Goal: Information Seeking & Learning: Learn about a topic

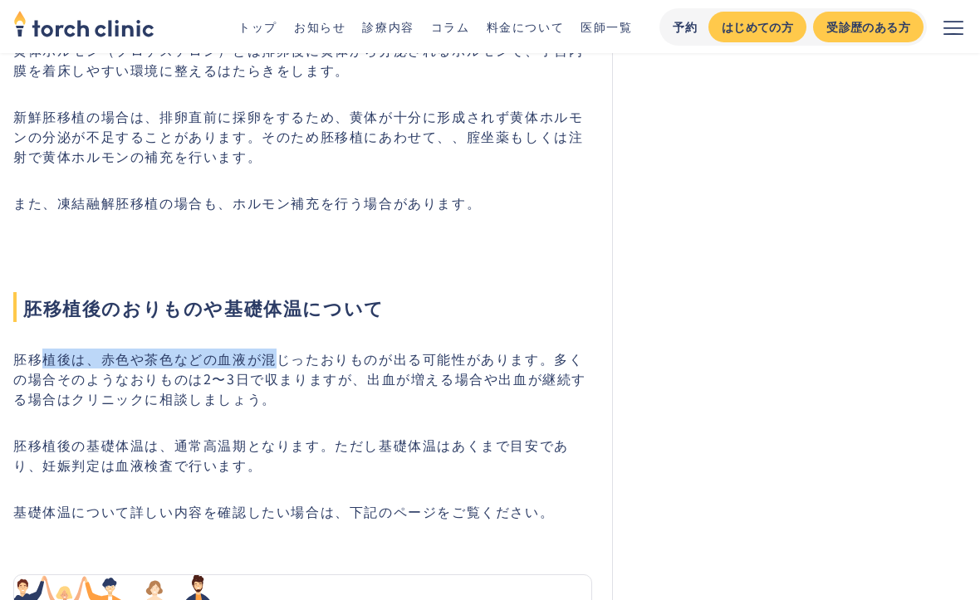
drag, startPoint x: 39, startPoint y: 361, endPoint x: 280, endPoint y: 368, distance: 240.9
click at [280, 368] on p "胚移植後は、赤色や茶色などの血液が混じったおりものが出る可能性があります。多くの場合そのようなおりものは2〜3日で収まりますが、出血が増える場合や出血が継続す…" at bounding box center [302, 379] width 579 height 60
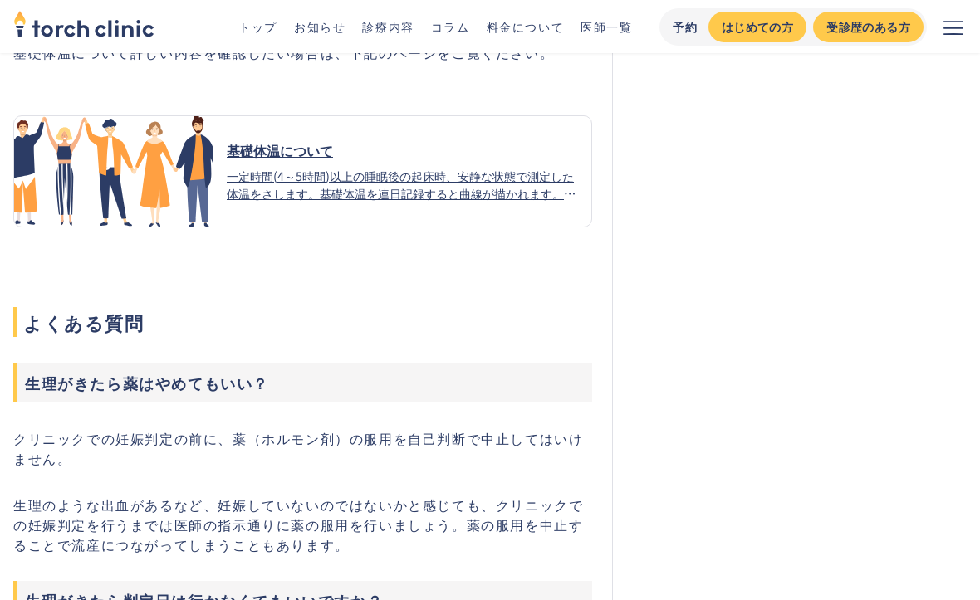
scroll to position [2466, 0]
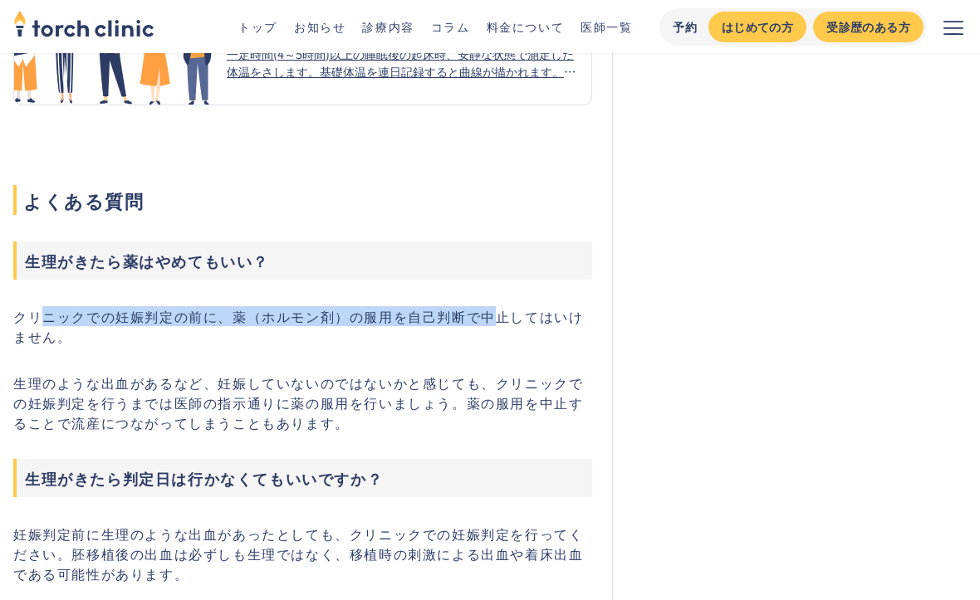
drag, startPoint x: 42, startPoint y: 326, endPoint x: 443, endPoint y: 331, distance: 401.1
click at [467, 331] on p "クリニックでの妊娠判定の前に、薬（ホルモン剤）の服用を自己判断で中止してはいけません。" at bounding box center [302, 326] width 579 height 40
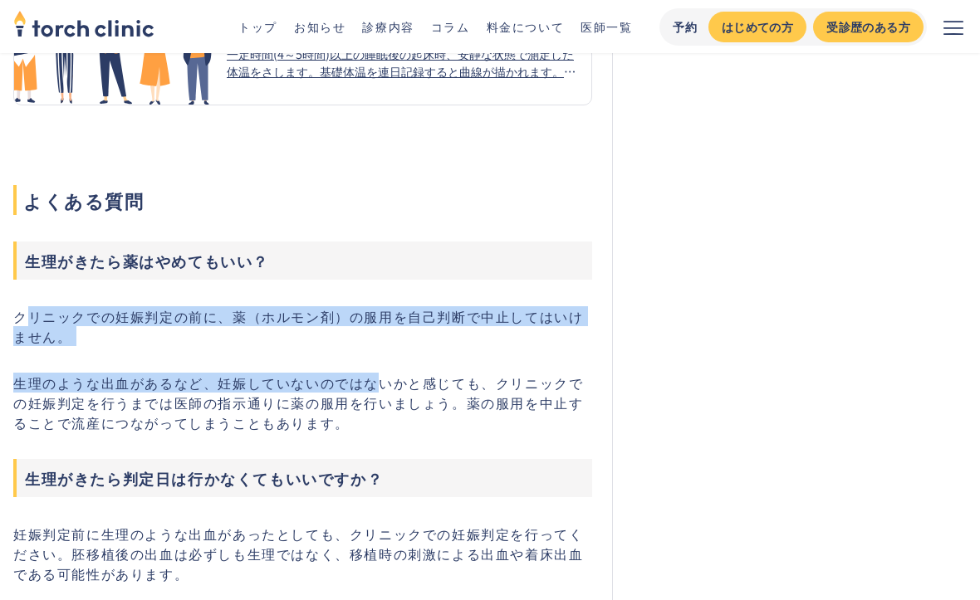
drag, startPoint x: 27, startPoint y: 321, endPoint x: 381, endPoint y: 399, distance: 363.1
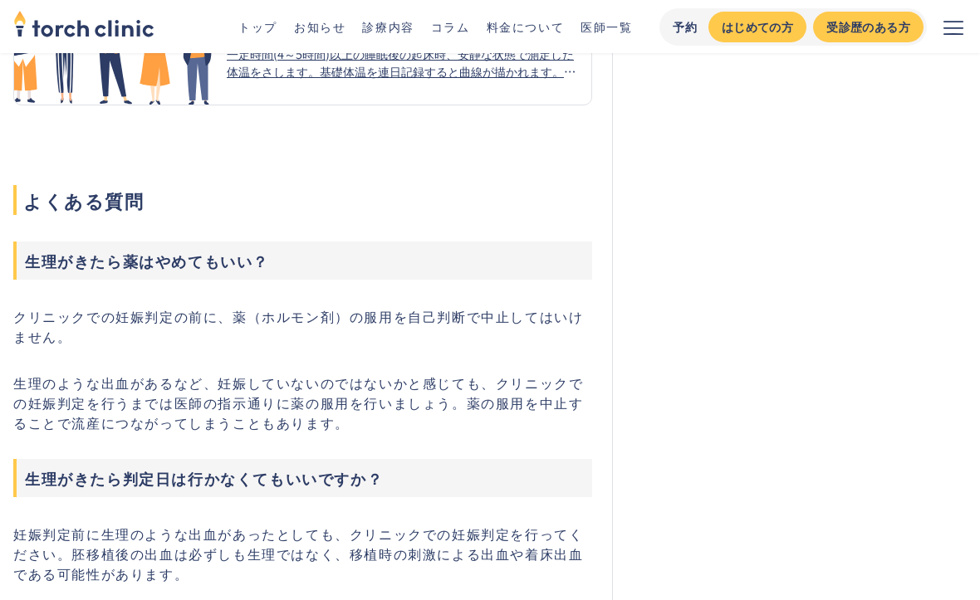
click at [402, 384] on p "生理のような出血があるなど、妊娠していないのではないかと感じても、クリニックでの妊娠判定を行うまでは医師の指示通りに薬の服用を行いましょう。薬の服用を中止する…" at bounding box center [302, 403] width 579 height 60
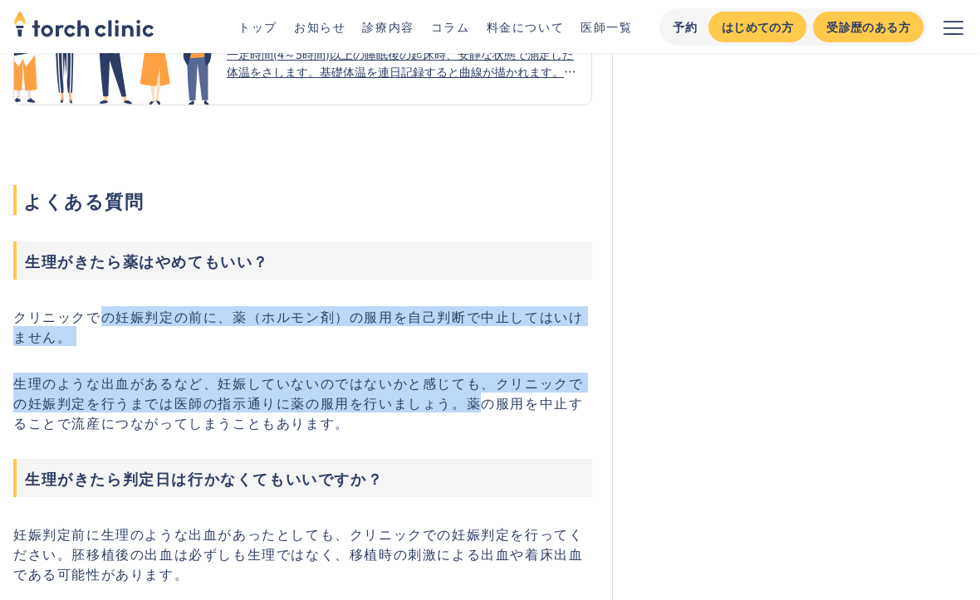
drag, startPoint x: 468, startPoint y: 403, endPoint x: 99, endPoint y: 296, distance: 383.7
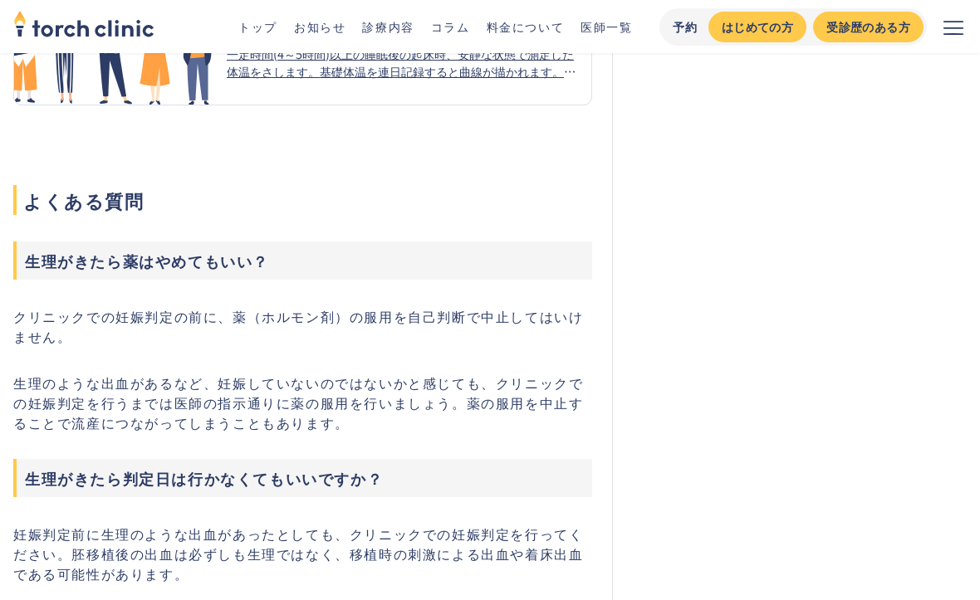
click at [131, 433] on p "生理のような出血があるなど、妊娠していないのではないかと感じても、クリニックでの妊娠判定を行うまでは医師の指示通りに薬の服用を行いましょう。薬の服用を中止する…" at bounding box center [302, 403] width 579 height 60
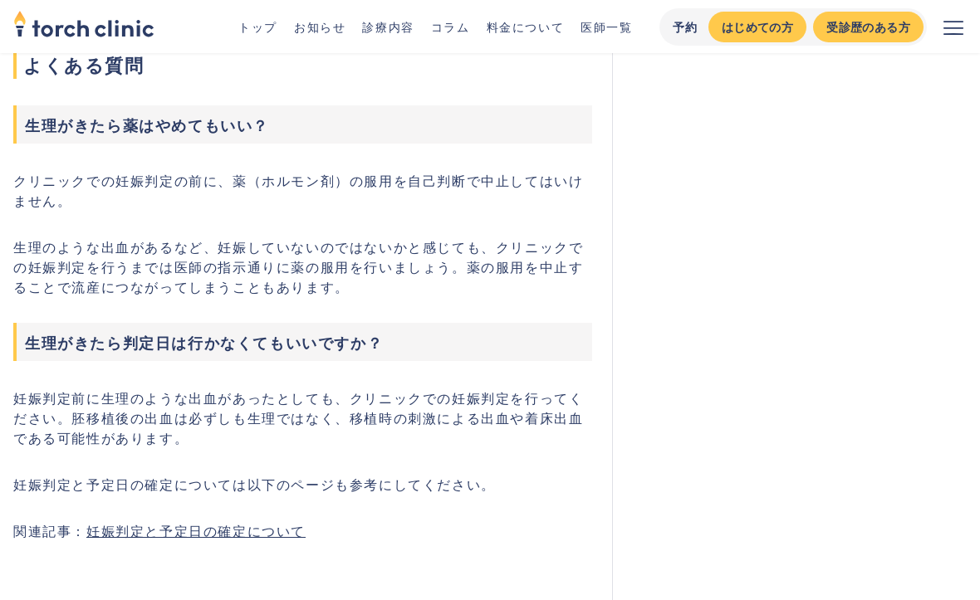
scroll to position [2632, 0]
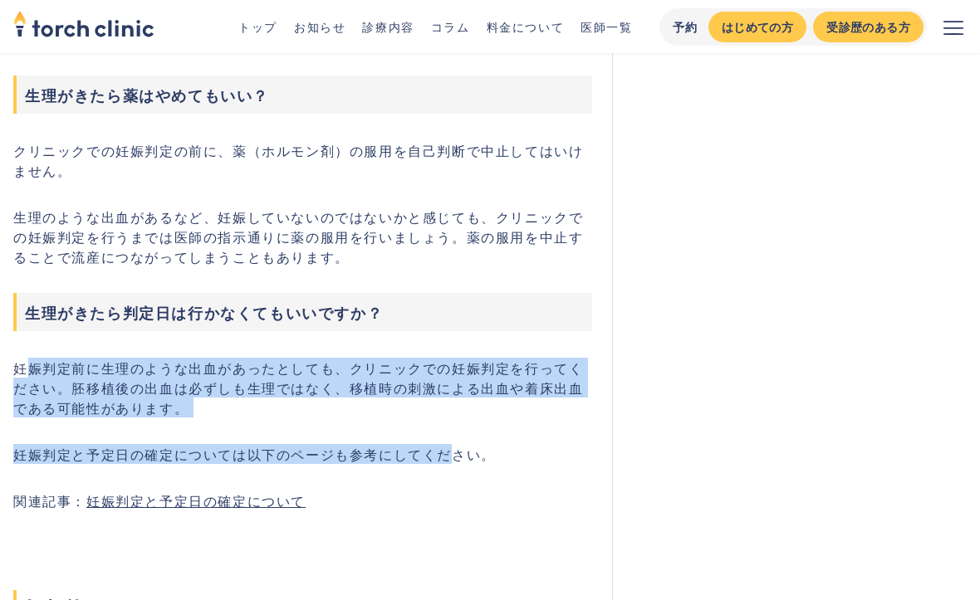
drag, startPoint x: 443, startPoint y: 468, endPoint x: 21, endPoint y: 375, distance: 432.6
click at [27, 370] on p "妊娠判定前に生理のような出血があったとしても、クリニックでの妊娠判定を行ってください。胚移植後の出血は必ずしも生理ではなく、移植時の刺激による出血や着床出血で…" at bounding box center [302, 388] width 579 height 60
drag, startPoint x: 17, startPoint y: 373, endPoint x: 473, endPoint y: 464, distance: 465.8
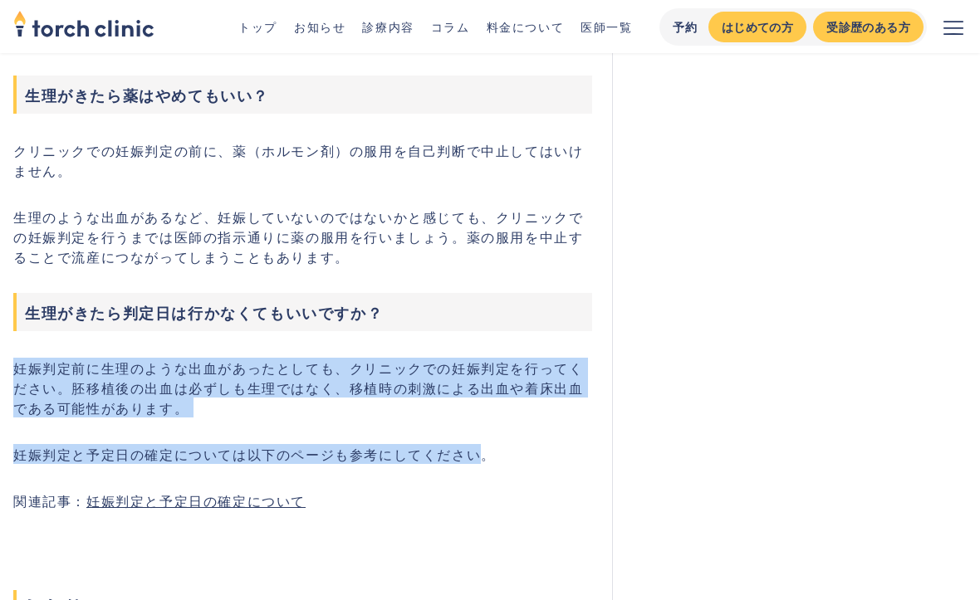
click at [478, 463] on p "妊娠判定と予定日の確定については以下のページも参考にしてください。" at bounding box center [302, 454] width 579 height 20
drag, startPoint x: 507, startPoint y: 466, endPoint x: 45, endPoint y: 371, distance: 472.1
click at [190, 385] on p "妊娠判定前に生理のような出血があったとしても、クリニックでの妊娠判定を行ってください。胚移植後の出血は必ずしも生理ではなく、移植時の刺激による出血や着床出血で…" at bounding box center [302, 388] width 579 height 60
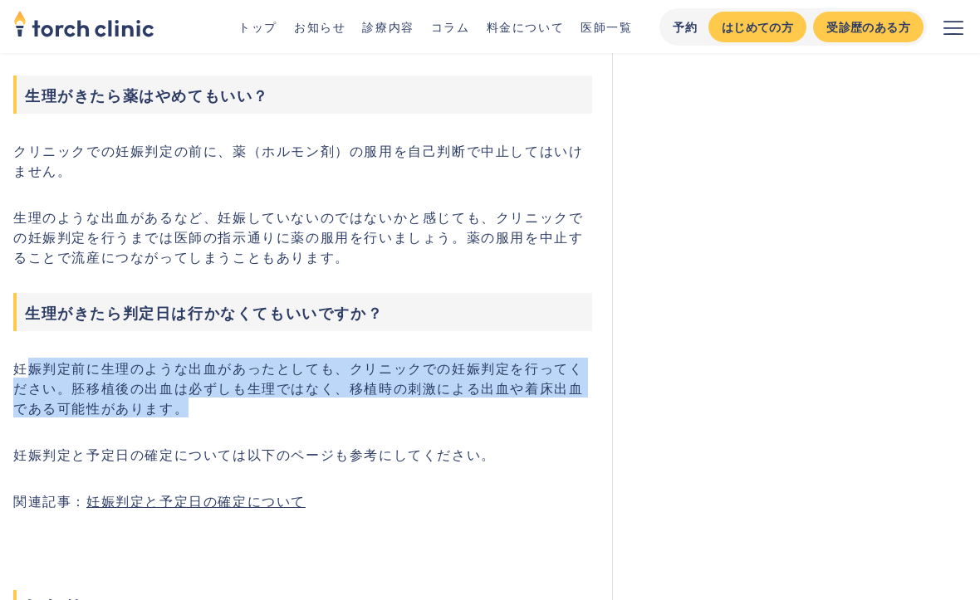
drag, startPoint x: 33, startPoint y: 376, endPoint x: 424, endPoint y: 408, distance: 391.6
click at [424, 408] on p "妊娠判定前に生理のような出血があったとしても、クリニックでの妊娠判定を行ってください。胚移植後の出血は必ずしも生理ではなく、移植時の刺激による出血や着床出血で…" at bounding box center [302, 388] width 579 height 60
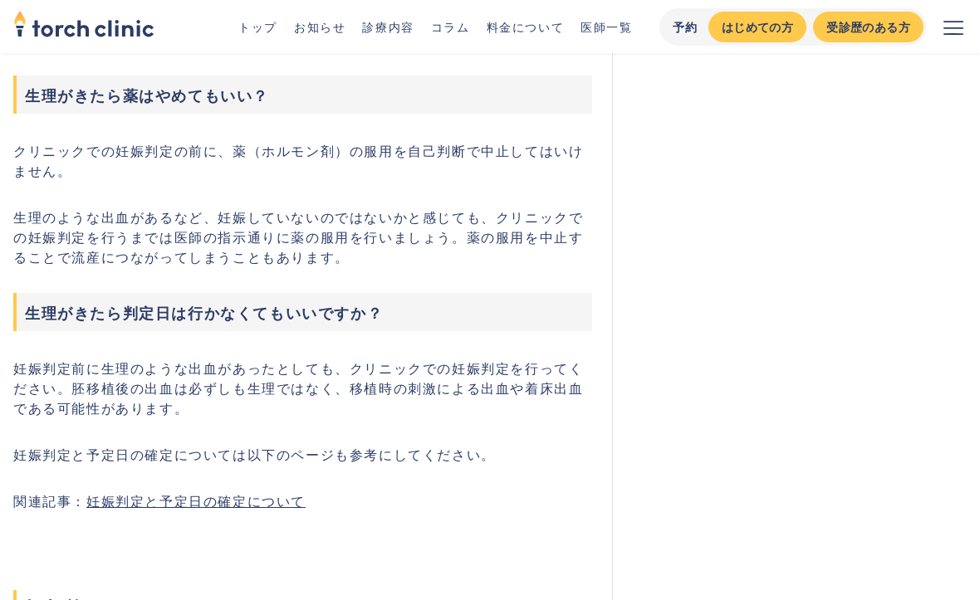
drag, startPoint x: 20, startPoint y: 376, endPoint x: -171, endPoint y: 376, distance: 191.0
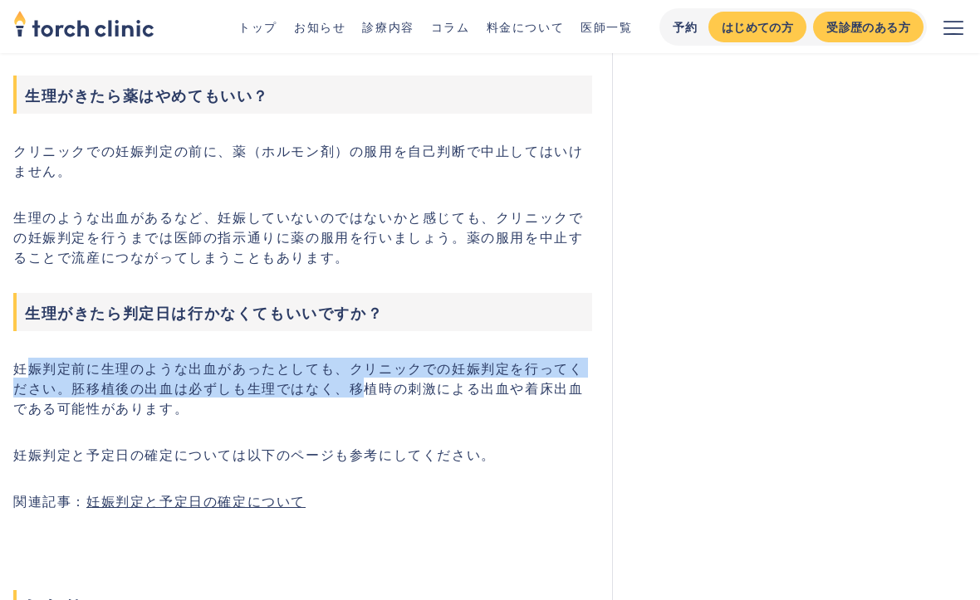
drag, startPoint x: 28, startPoint y: 375, endPoint x: 348, endPoint y: 393, distance: 320.2
click at [348, 393] on p "妊娠判定前に生理のような出血があったとしても、クリニックでの妊娠判定を行ってください。胚移植後の出血は必ずしも生理ではなく、移植時の刺激による出血や着床出血で…" at bounding box center [302, 388] width 579 height 60
click at [384, 378] on p "妊娠判定前に生理のような出血があったとしても、クリニックでの妊娠判定を行ってください。胚移植後の出血は必ずしも生理ではなく、移植時の刺激による出血や着床出血で…" at bounding box center [302, 388] width 579 height 60
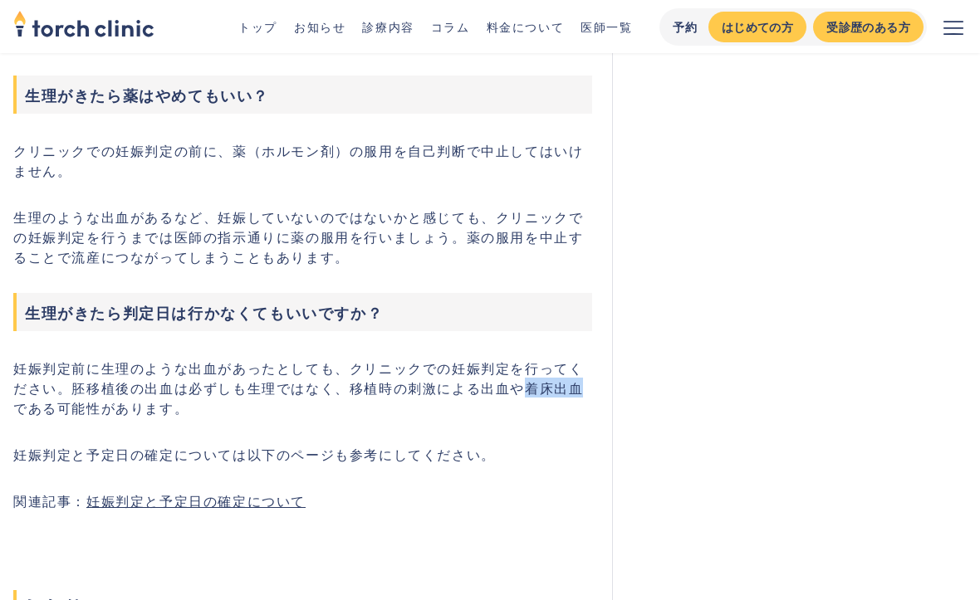
drag, startPoint x: 511, startPoint y: 394, endPoint x: 568, endPoint y: 396, distance: 57.3
click at [568, 396] on p "妊娠判定前に生理のような出血があったとしても、クリニックでの妊娠判定を行ってください。胚移植後の出血は必ずしも生理ではなく、移植時の刺激による出血や着床出血で…" at bounding box center [302, 388] width 579 height 60
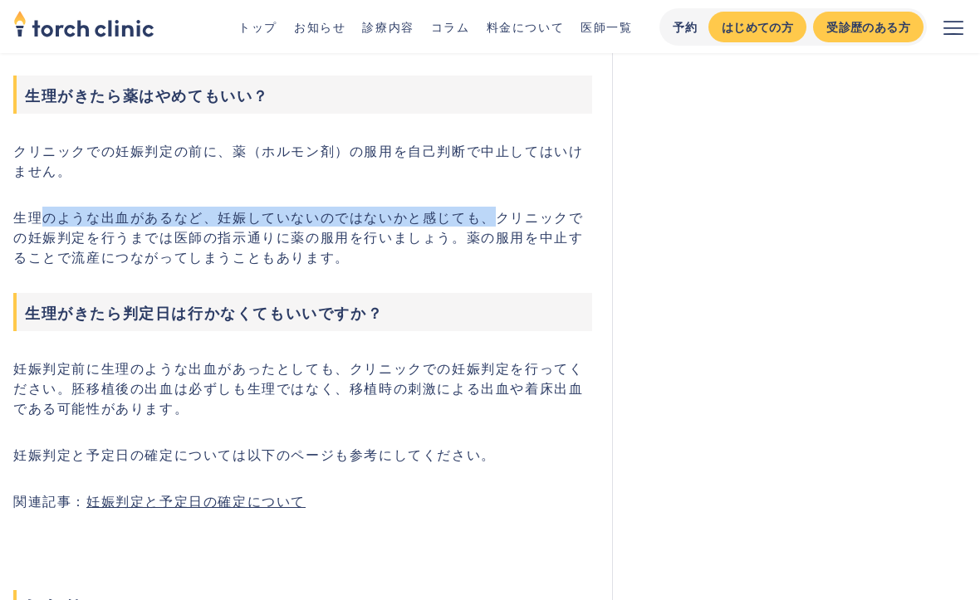
drag, startPoint x: 48, startPoint y: 229, endPoint x: 517, endPoint y: 211, distance: 468.7
